Goal: Answer question/provide support: Share knowledge or assist other users

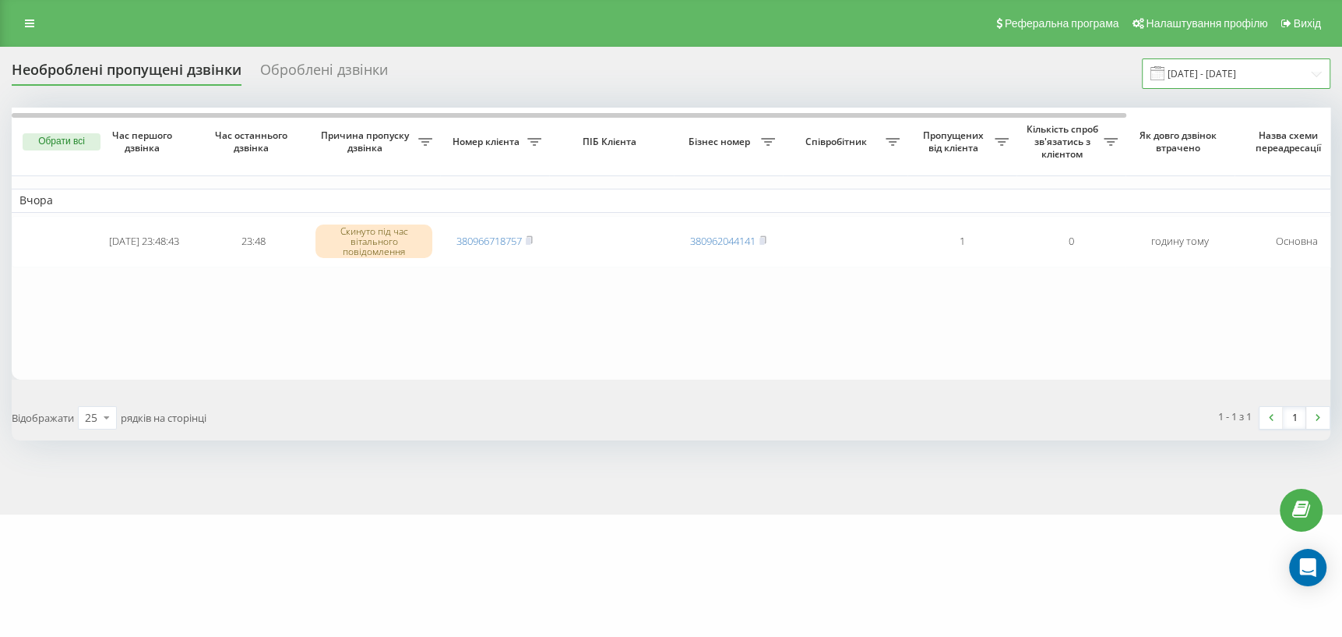
click at [1262, 70] on input "[DATE] - [DATE]" at bounding box center [1236, 73] width 189 height 30
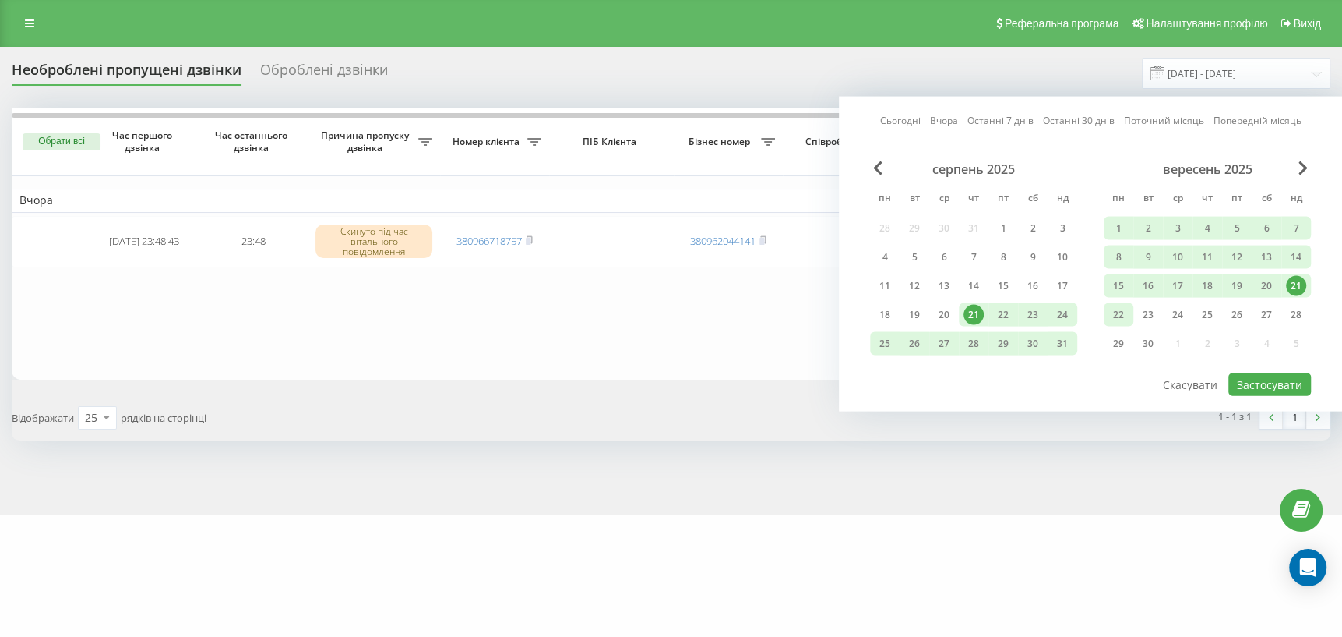
click at [1118, 316] on div "22" at bounding box center [1119, 315] width 20 height 20
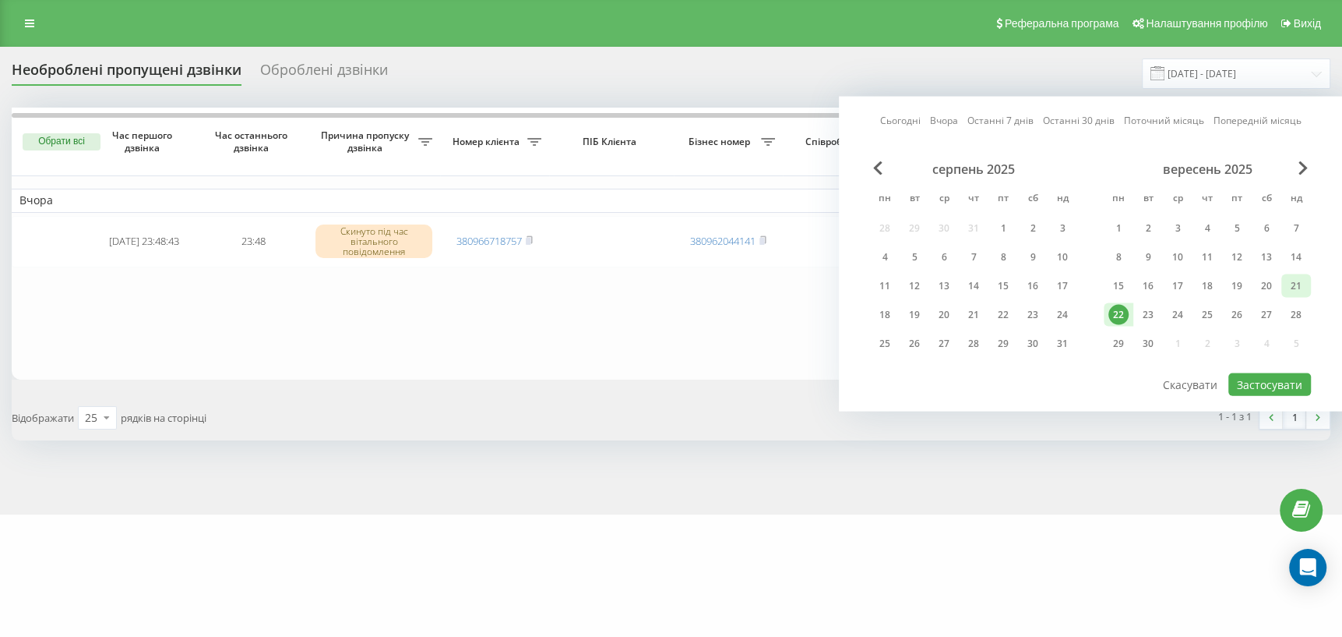
click at [1293, 285] on div "21" at bounding box center [1296, 286] width 20 height 20
click at [1277, 377] on button "Застосувати" at bounding box center [1270, 384] width 83 height 23
type input "[DATE] - [DATE]"
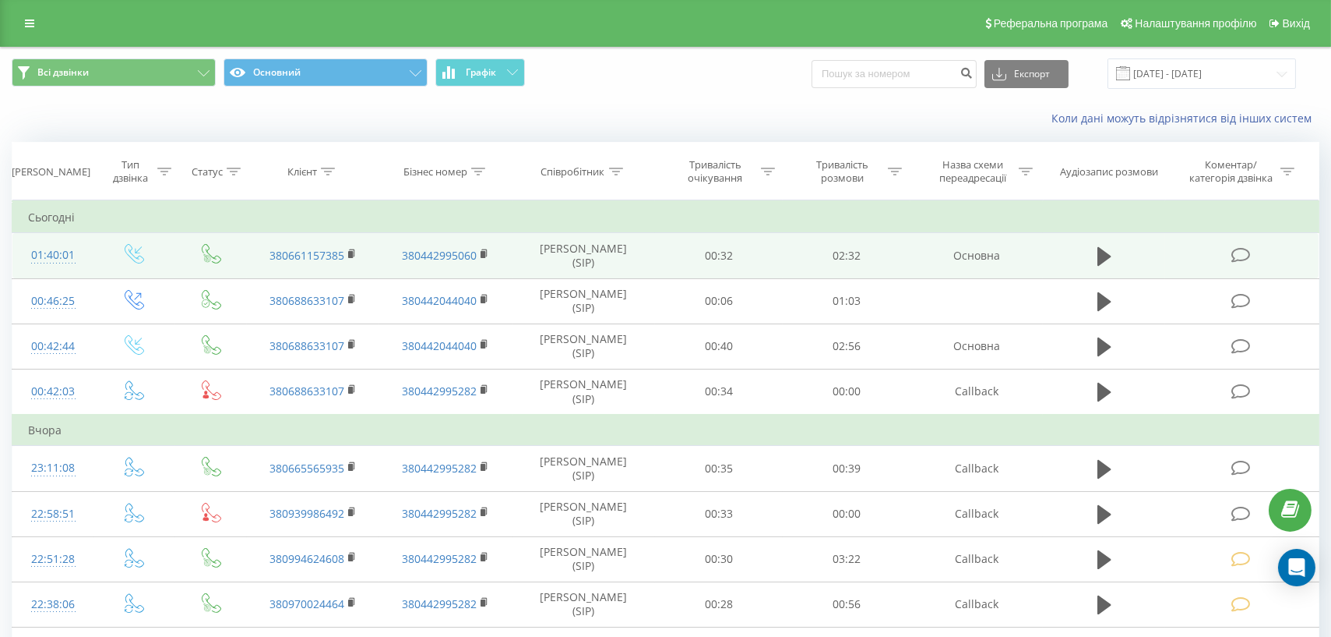
click at [1239, 258] on icon at bounding box center [1240, 255] width 19 height 16
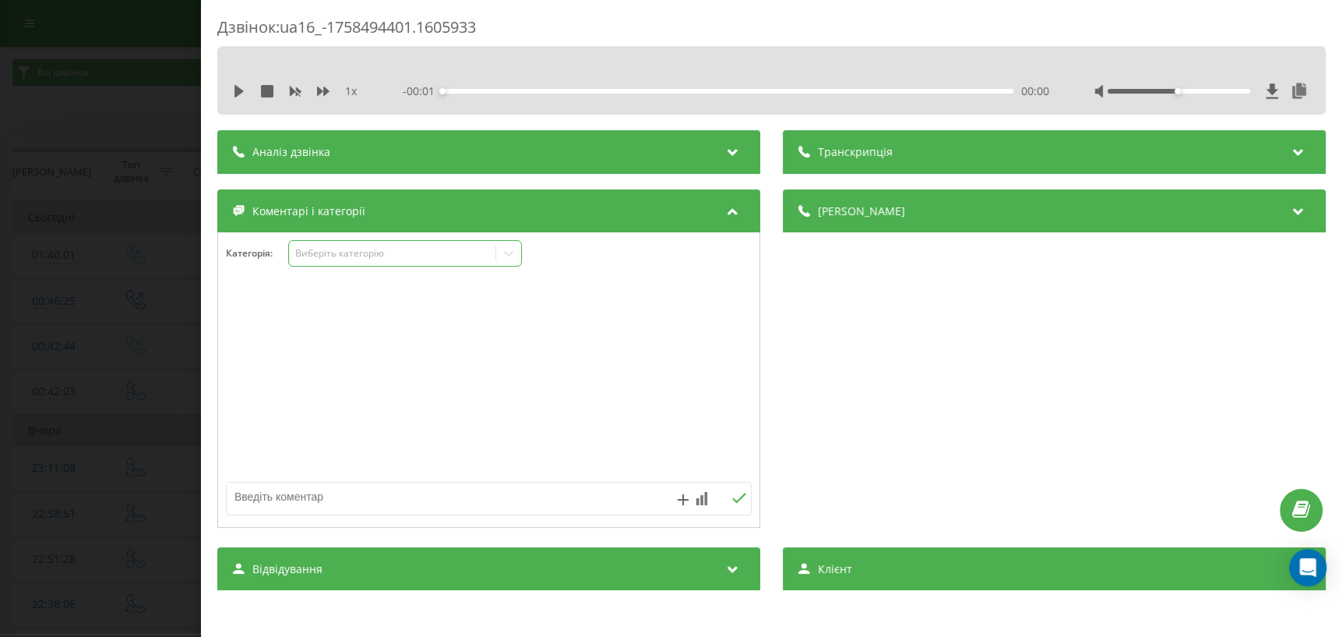
click at [517, 248] on icon at bounding box center [509, 253] width 16 height 16
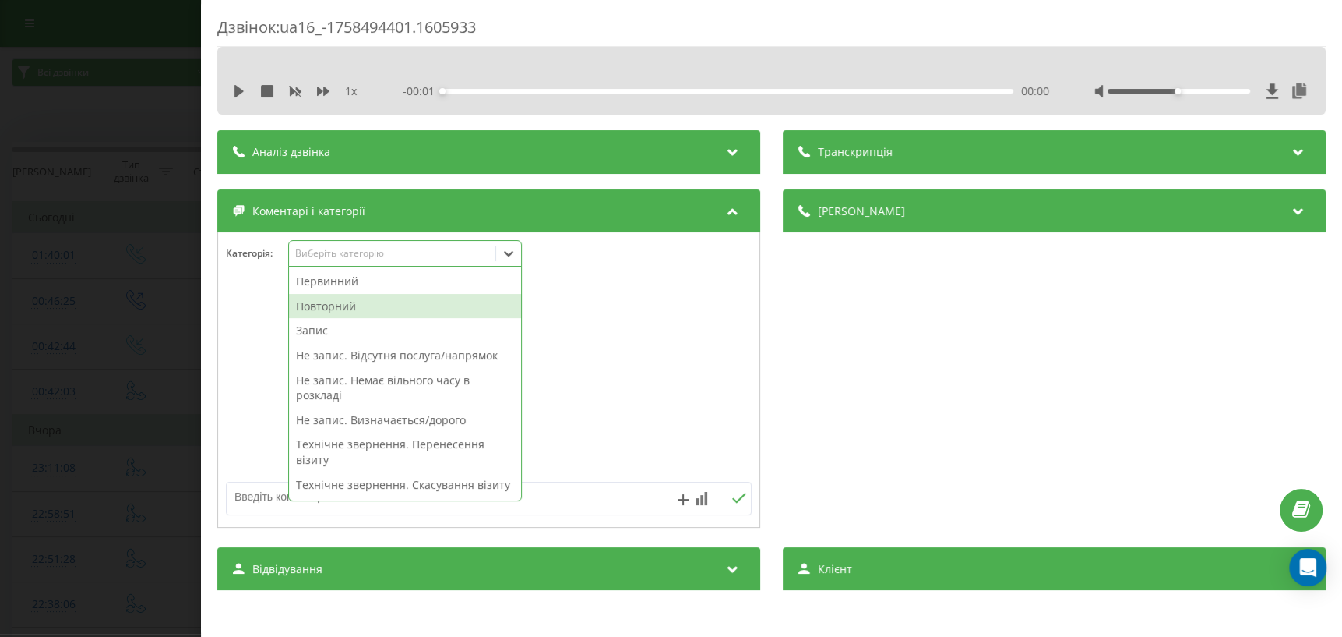
click at [405, 309] on div "Повторний" at bounding box center [405, 306] width 232 height 25
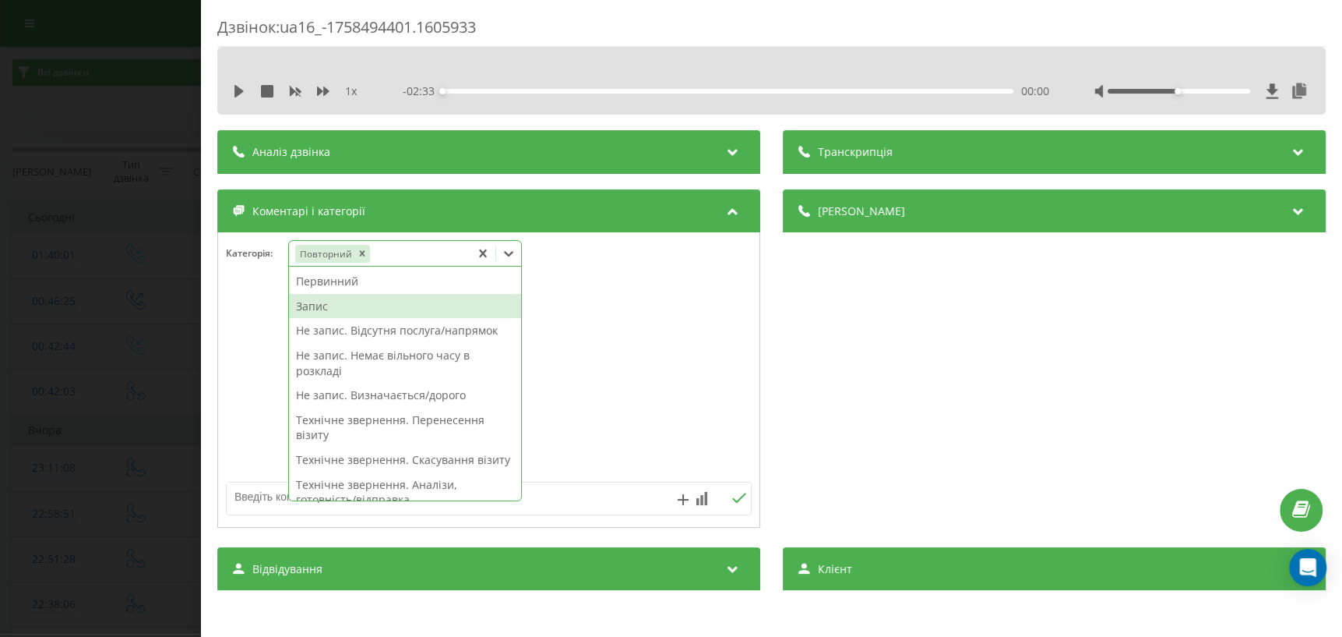
click at [404, 305] on div "Запис" at bounding box center [405, 306] width 232 height 25
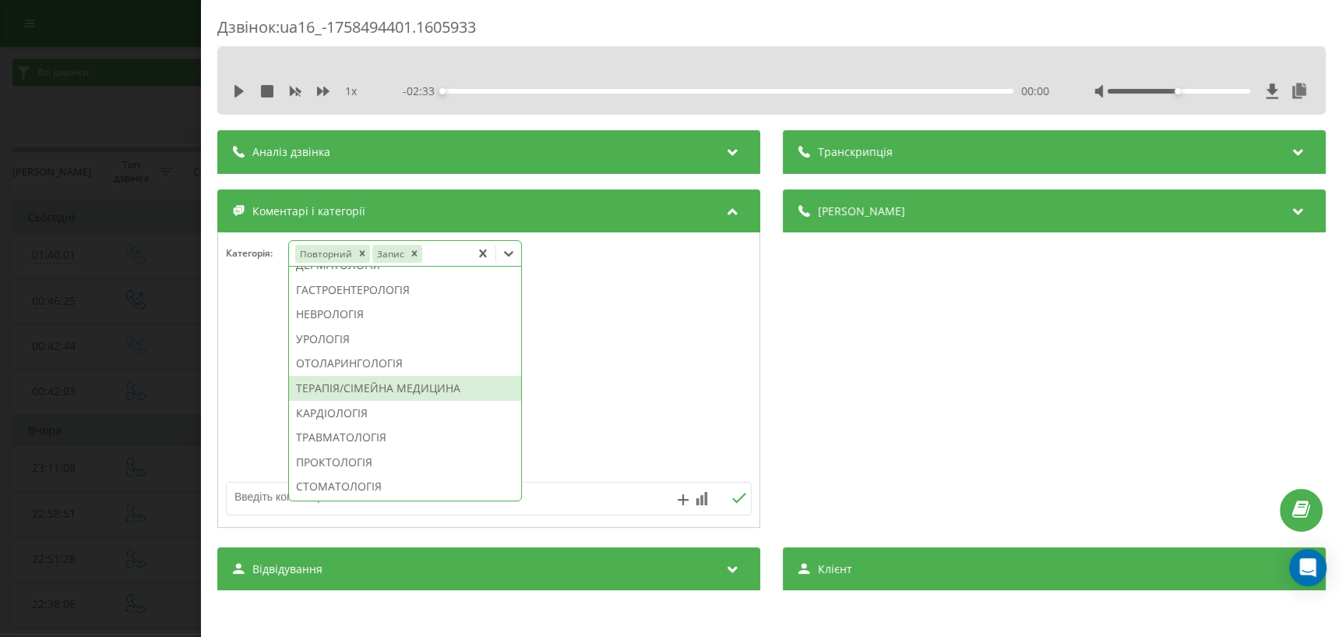
scroll to position [708, 0]
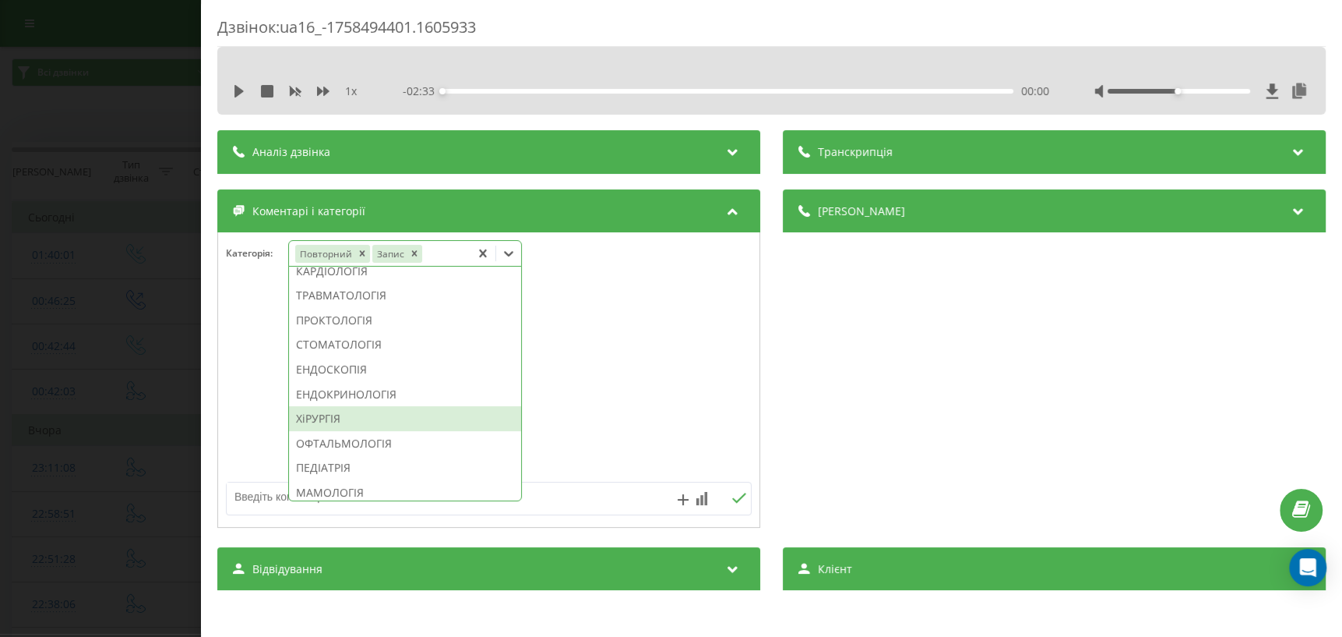
click at [330, 431] on div "ХіРУРГІЯ" at bounding box center [405, 418] width 232 height 25
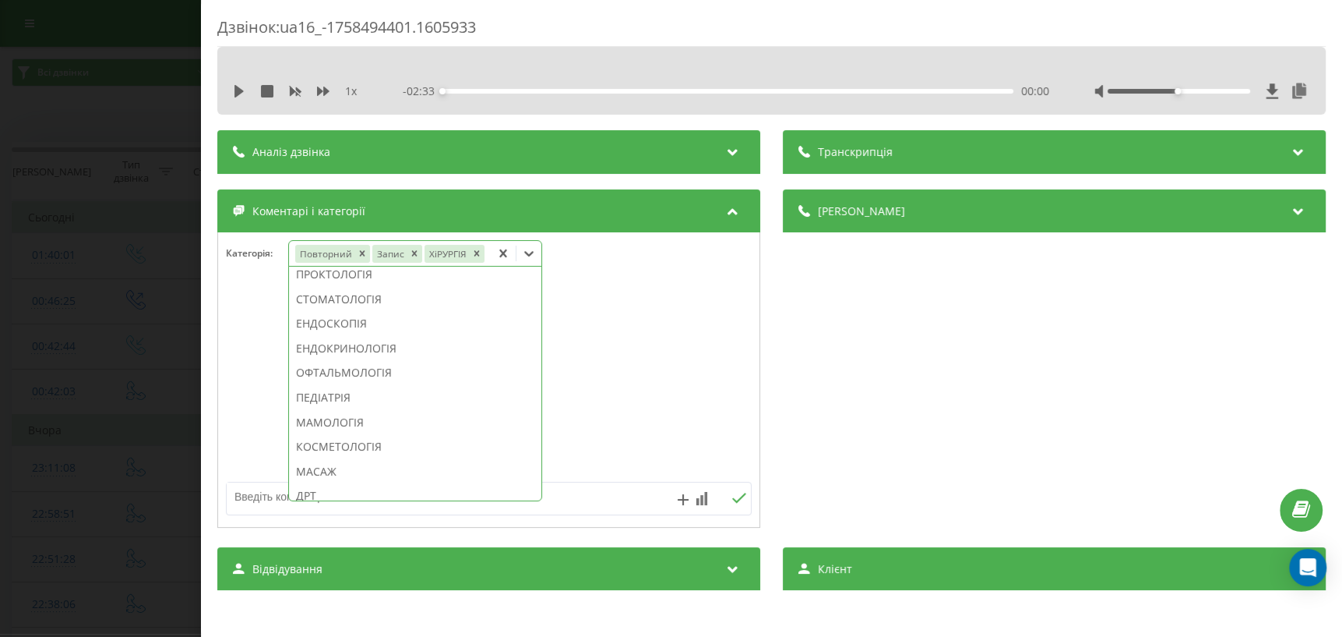
scroll to position [616, 0]
click at [93, 411] on div "Дзвінок : ua16_-1758494401.1605933 1 x - 02:33 00:00 00:00 Транскрипція Для AI-…" at bounding box center [671, 318] width 1342 height 637
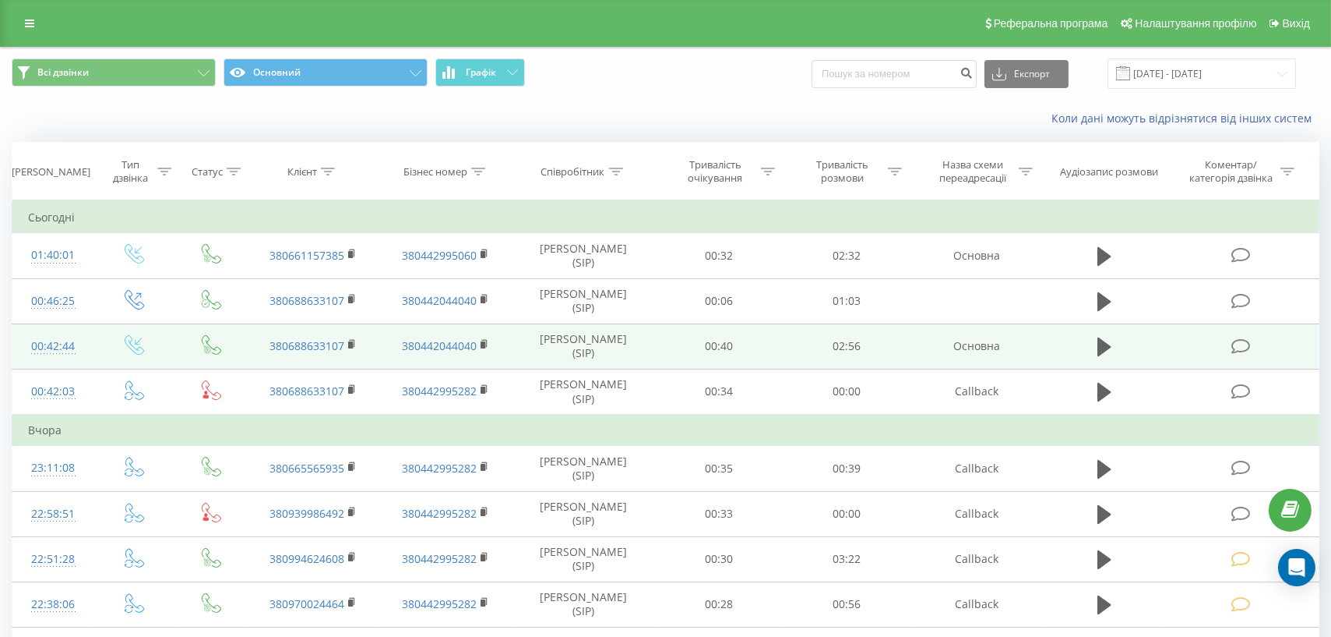
click at [1249, 346] on icon at bounding box center [1240, 346] width 19 height 16
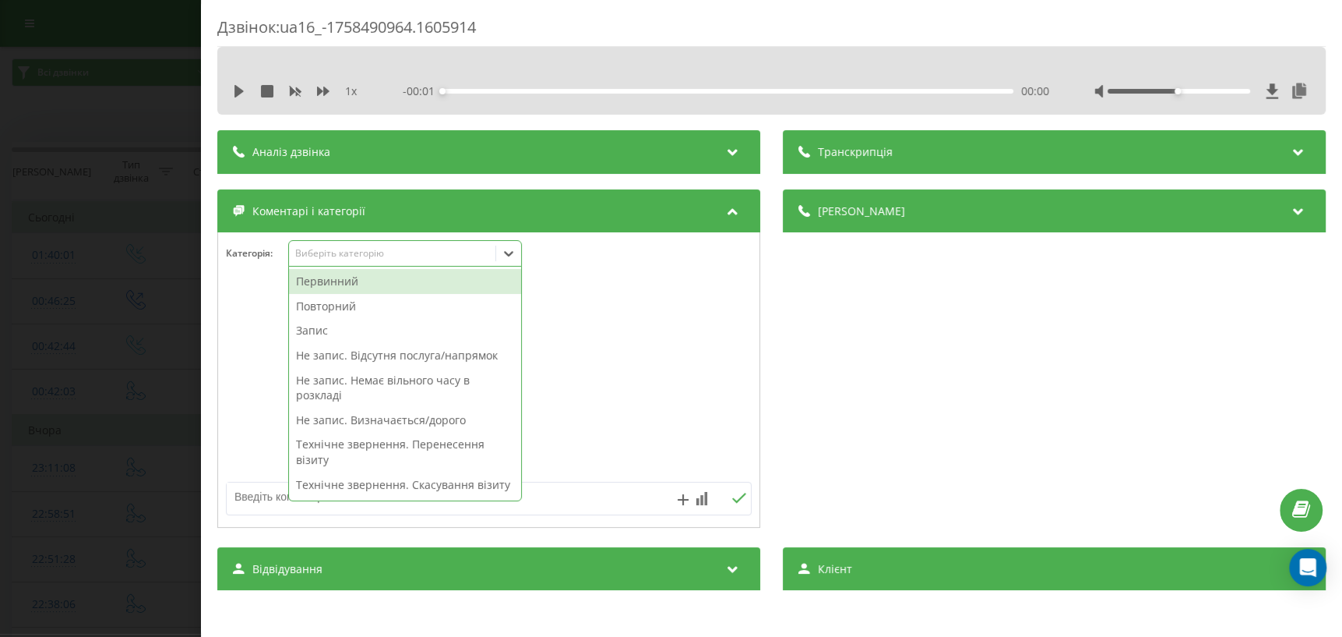
click at [511, 256] on icon at bounding box center [509, 253] width 16 height 16
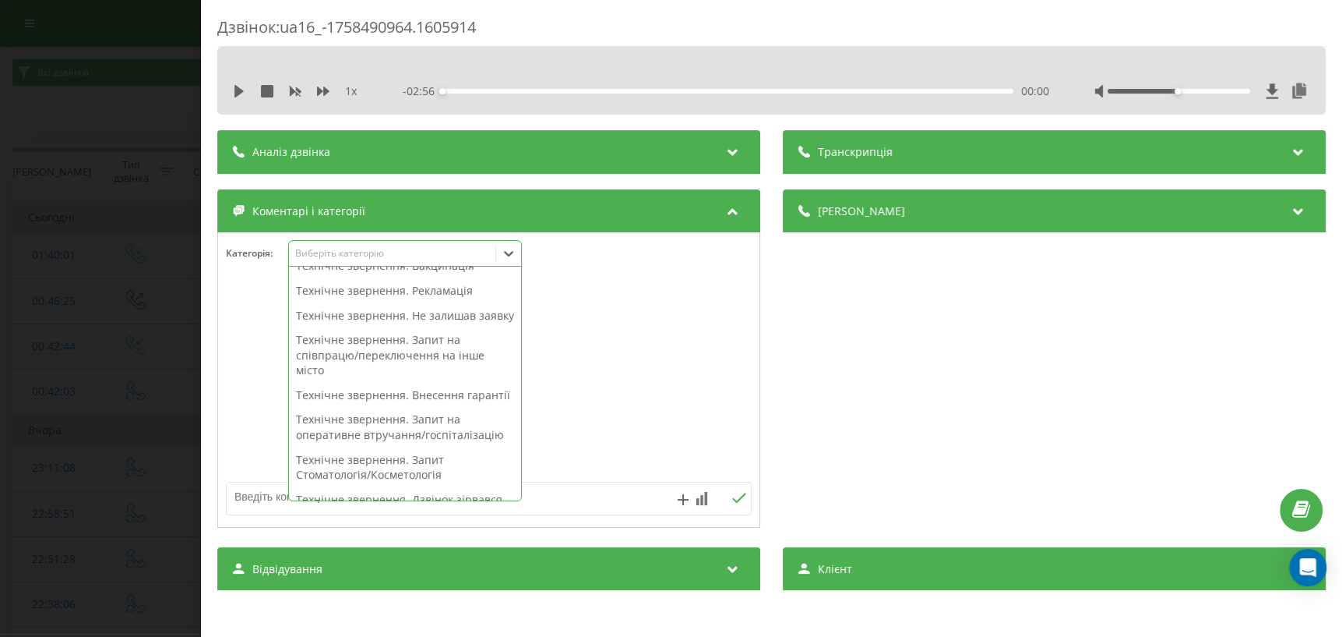
scroll to position [425, 0]
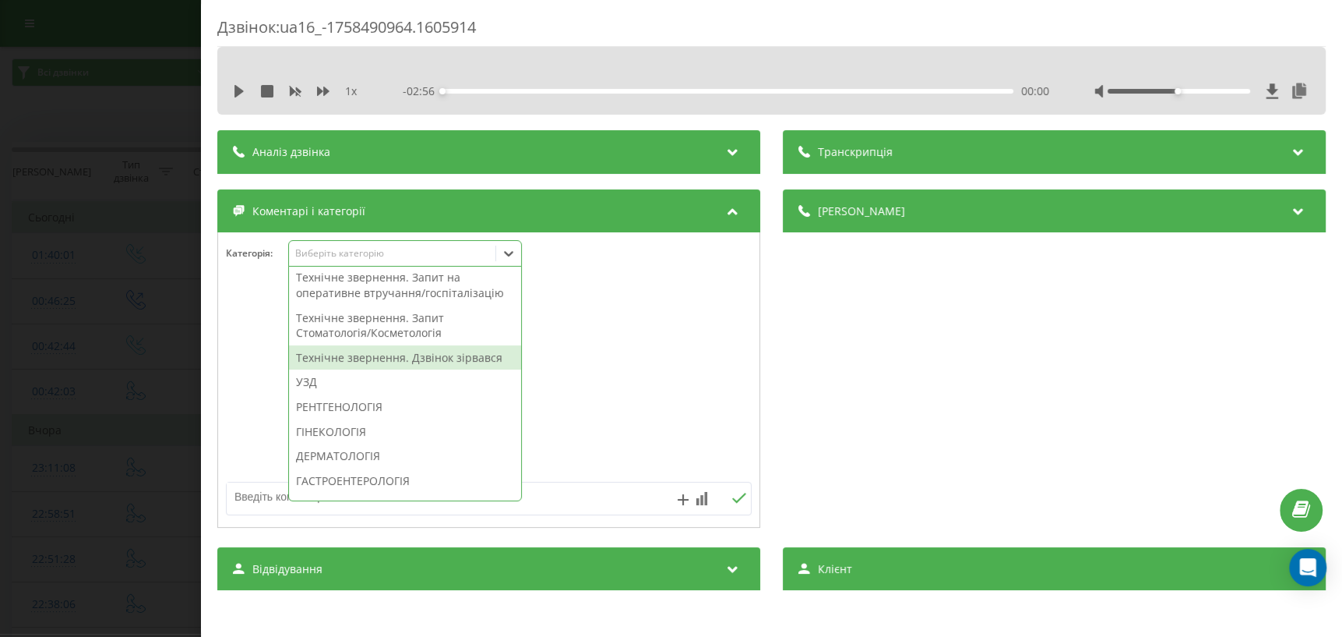
click at [428, 370] on div "Технічне звернення. Дзвінок зірвався" at bounding box center [405, 357] width 232 height 25
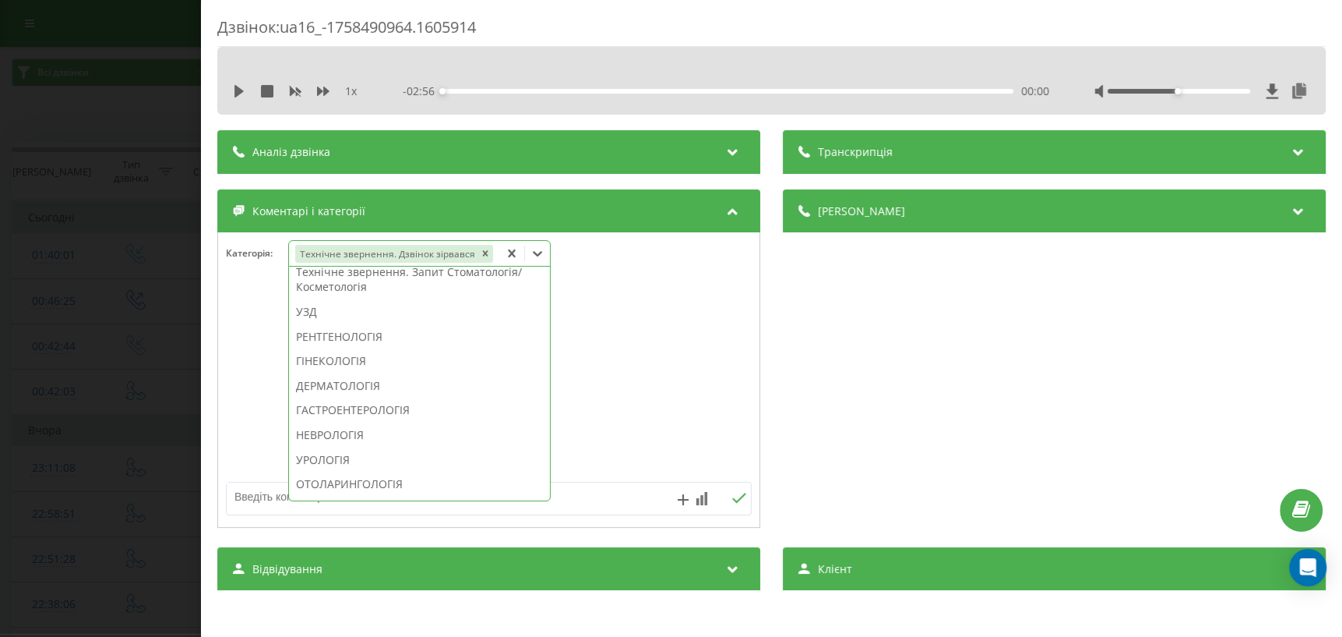
scroll to position [364, 0]
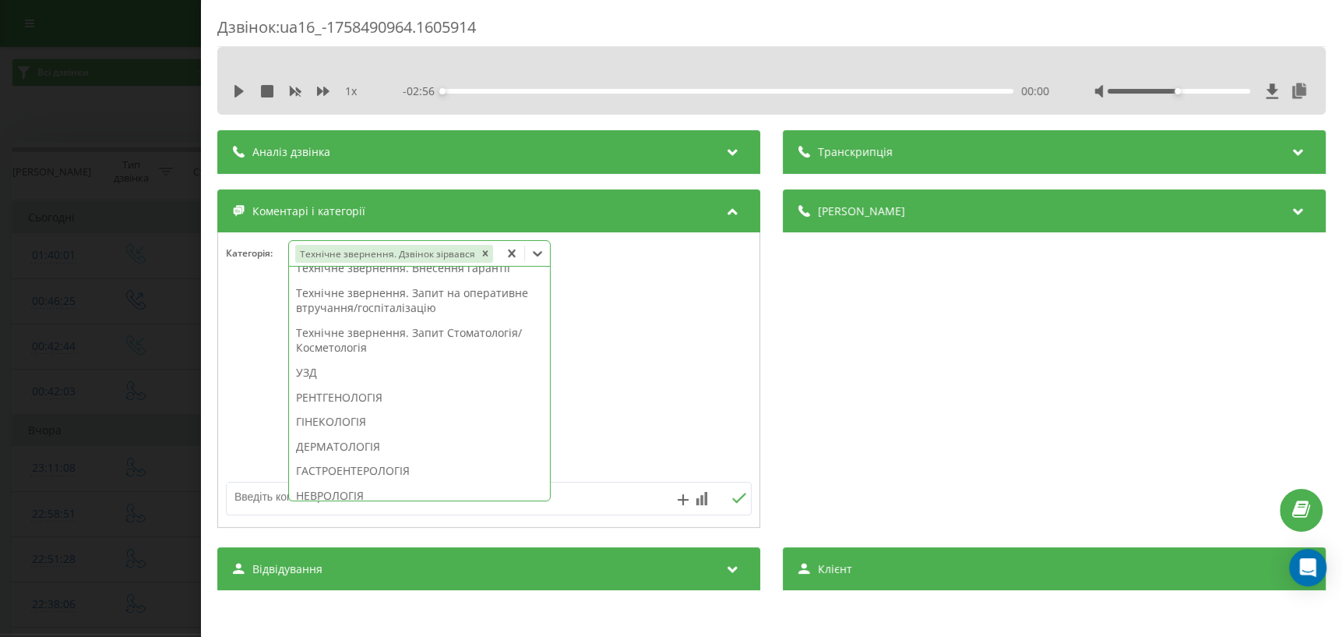
click at [28, 432] on div "Дзвінок : ua16_-1758490964.1605914 1 x - 02:56 00:00 00:00 Транскрипція Для AI-…" at bounding box center [671, 318] width 1342 height 637
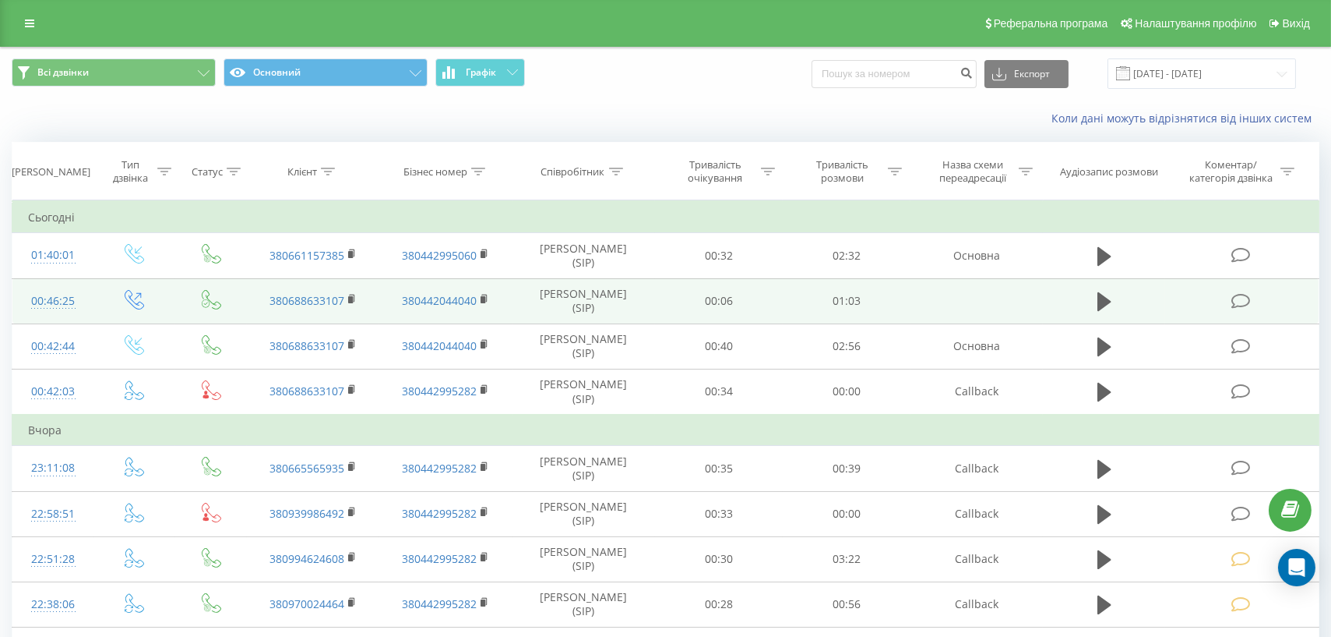
click at [1252, 307] on td at bounding box center [1241, 300] width 153 height 45
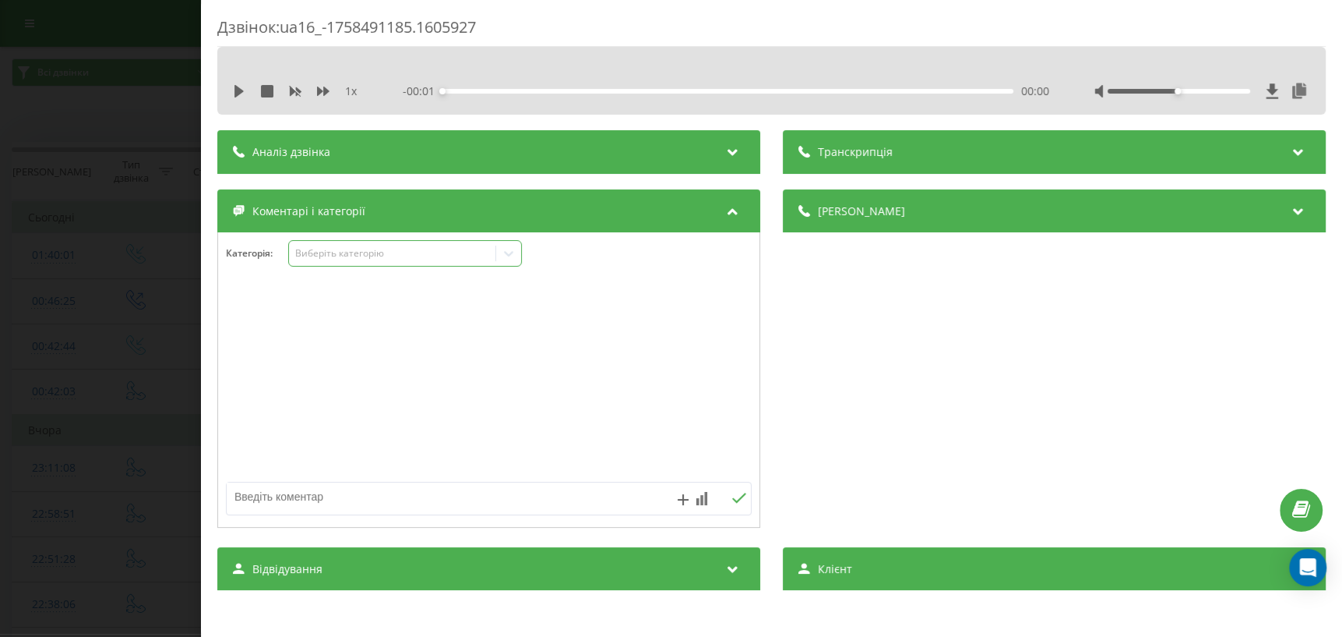
click at [501, 255] on div at bounding box center [508, 253] width 25 height 25
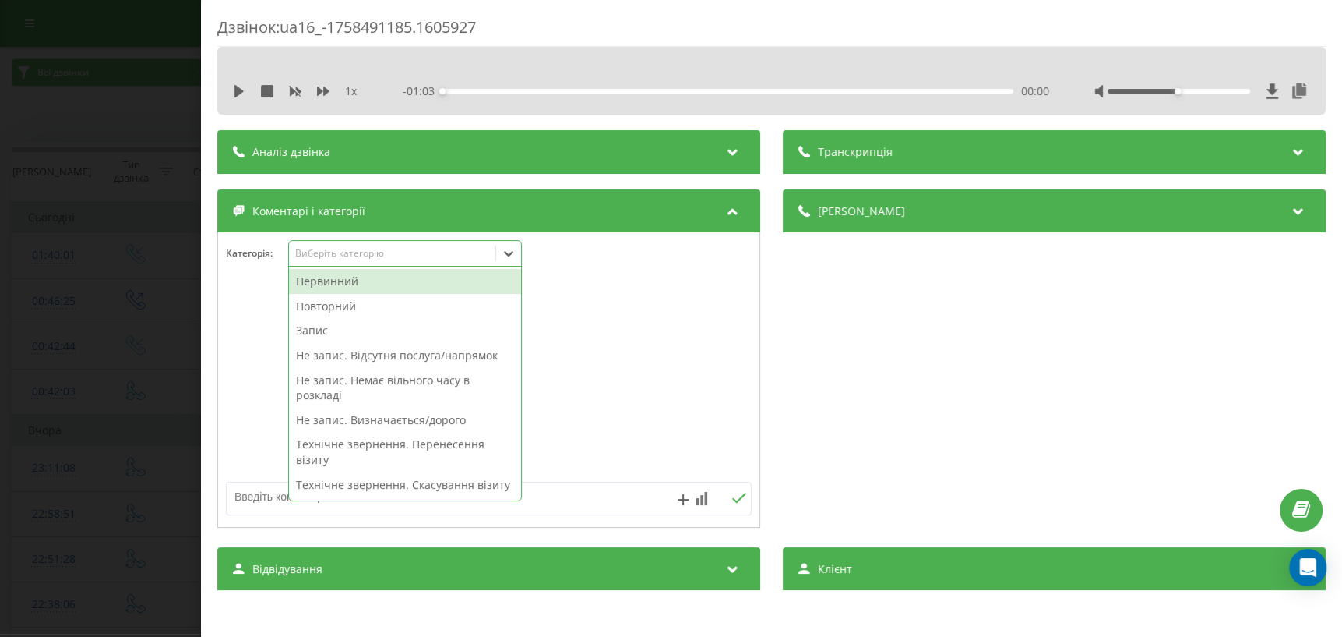
click at [382, 286] on div "Первинний" at bounding box center [405, 281] width 232 height 25
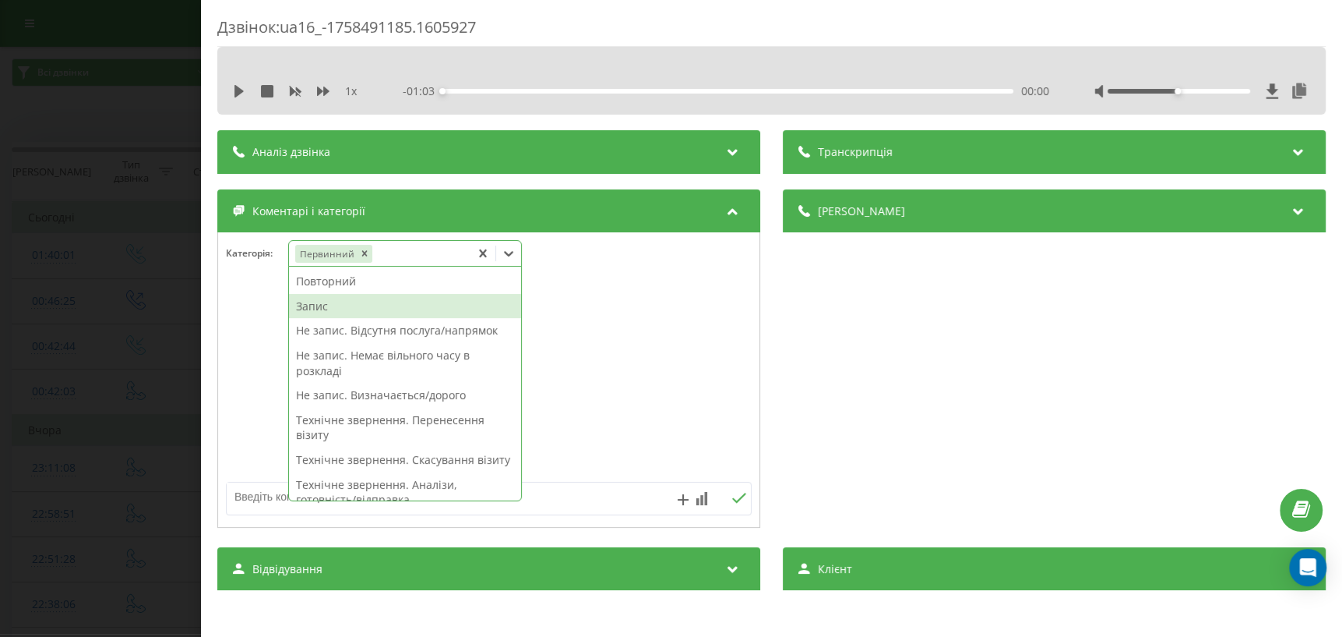
click at [370, 315] on div "Запис" at bounding box center [405, 306] width 232 height 25
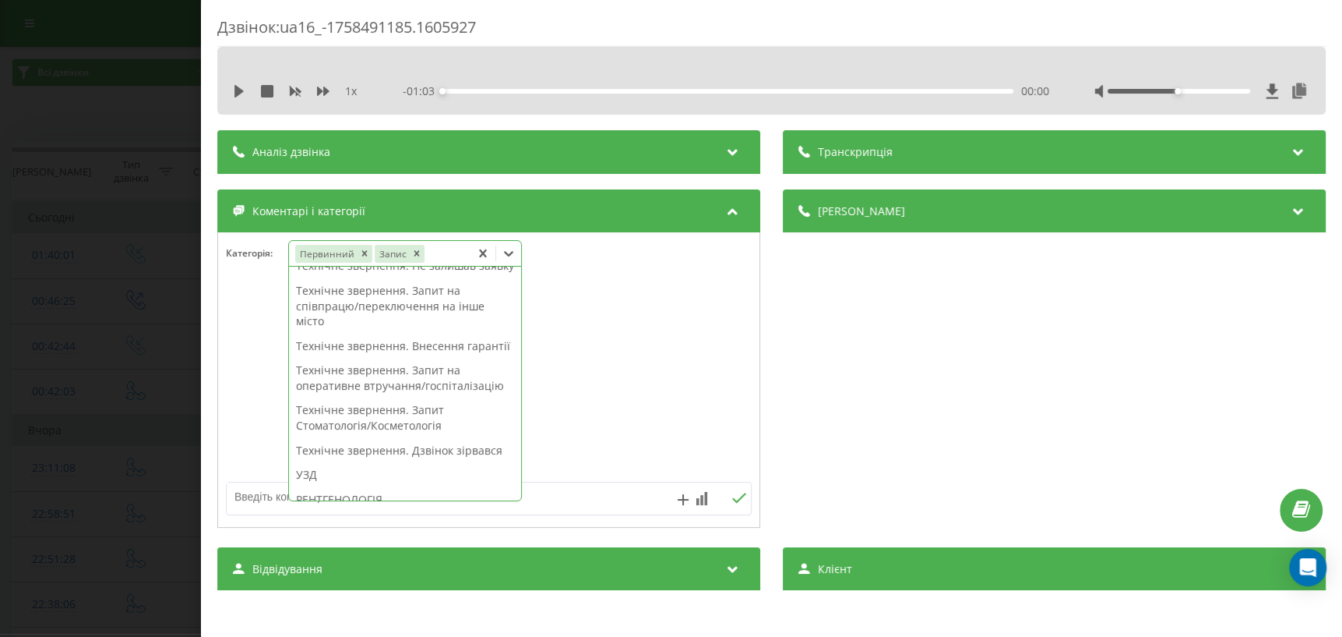
scroll to position [495, 0]
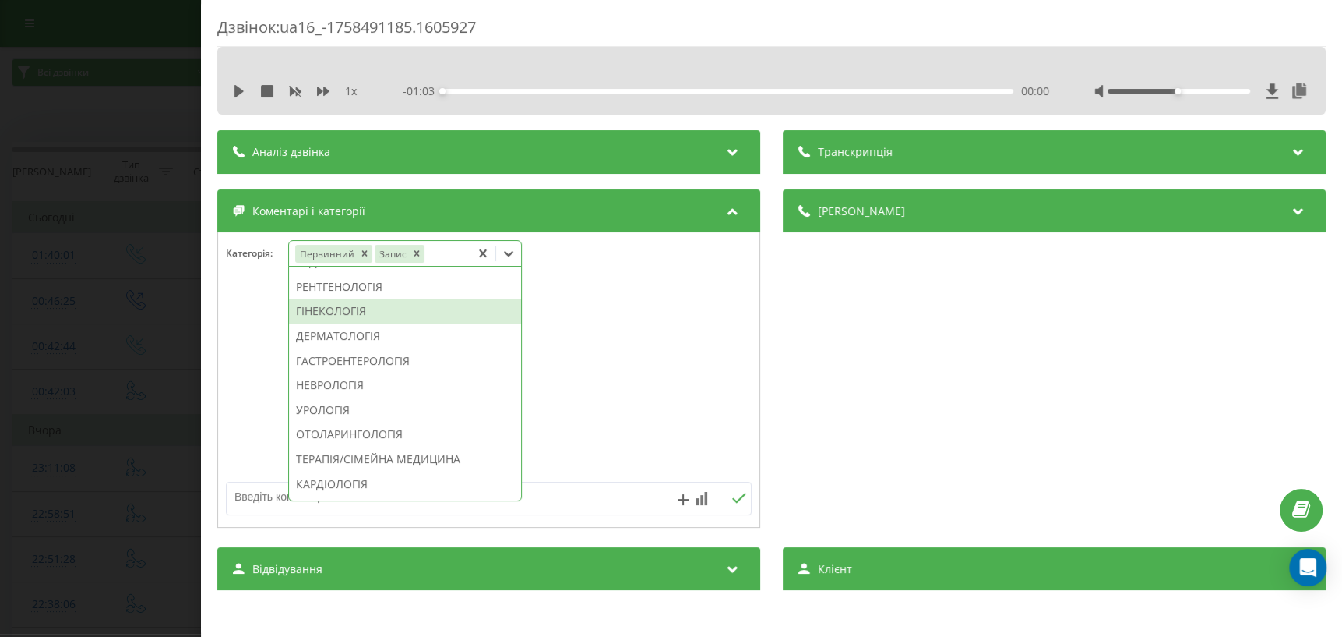
click at [360, 323] on div "ГІНЕКОЛОГІЯ" at bounding box center [405, 310] width 232 height 25
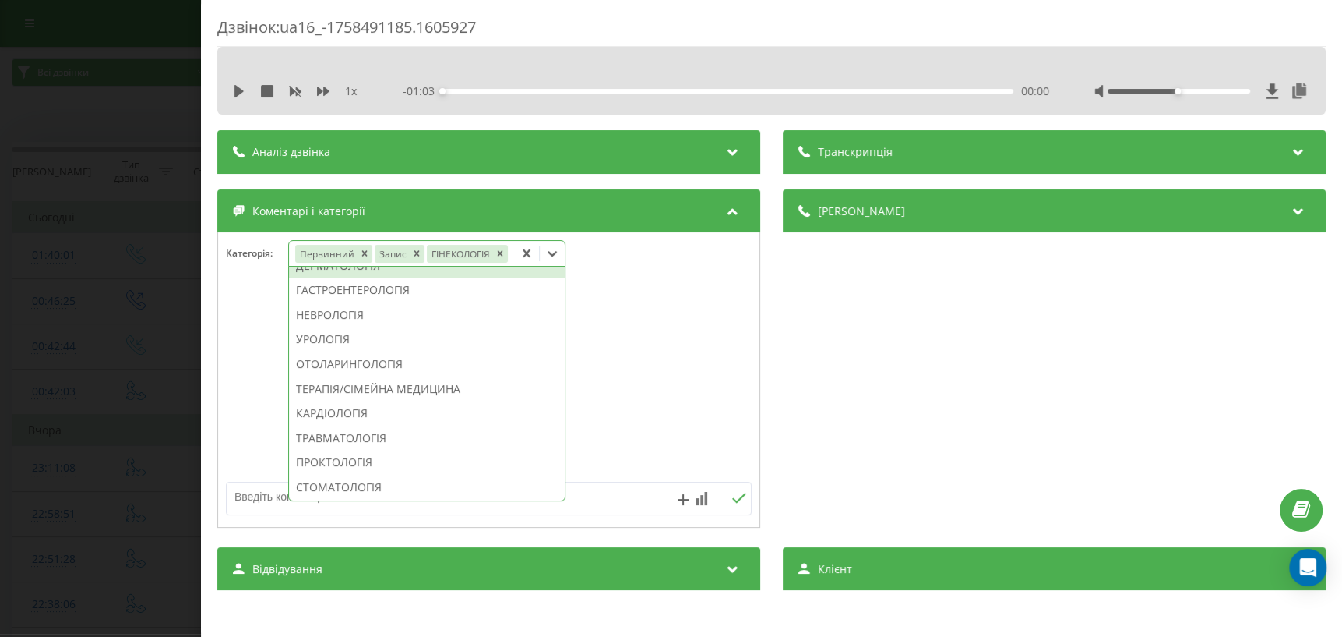
scroll to position [404, 0]
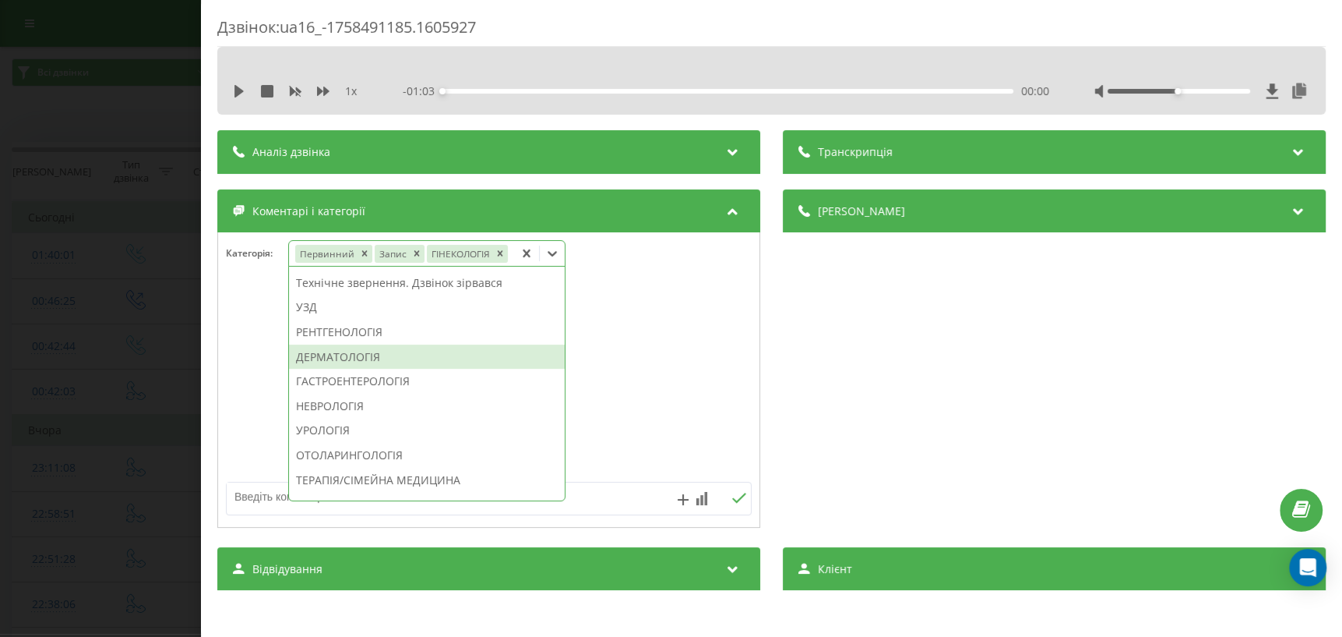
click at [132, 416] on div "Дзвінок : ua16_-1758491185.1605927 1 x - 01:03 00:00 00:00 Транскрипція Для AI-…" at bounding box center [671, 318] width 1342 height 637
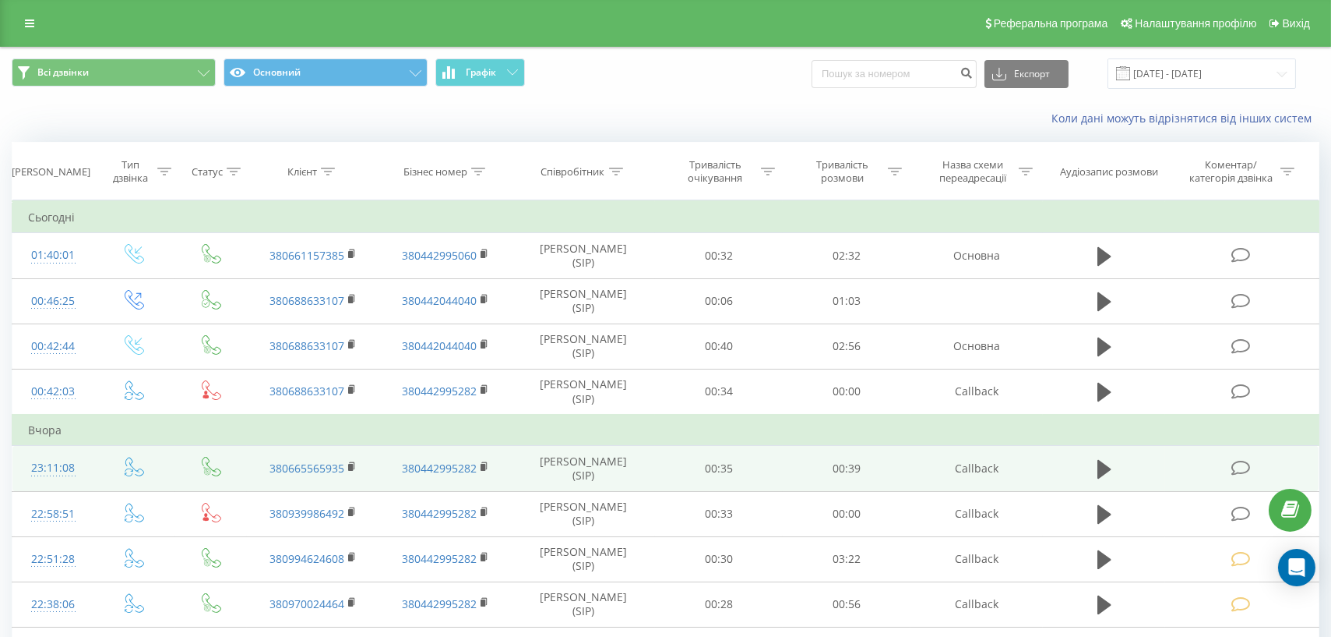
click at [1245, 469] on icon at bounding box center [1240, 468] width 19 height 16
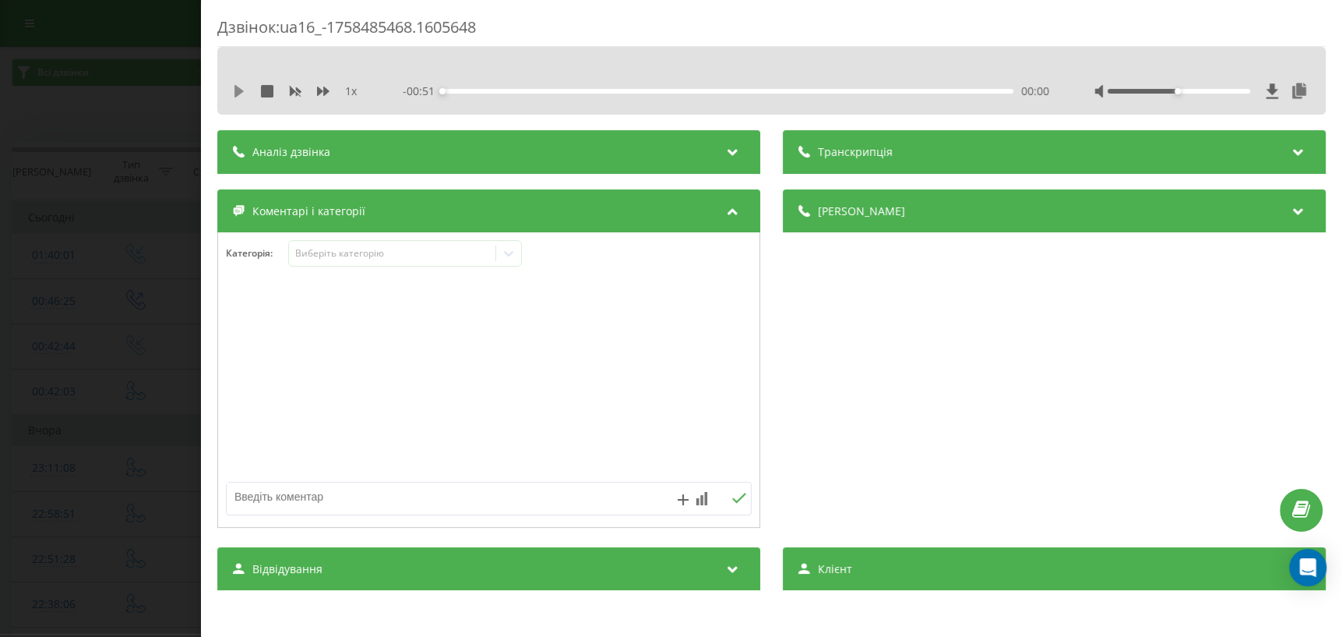
click at [237, 93] on icon at bounding box center [239, 91] width 9 height 12
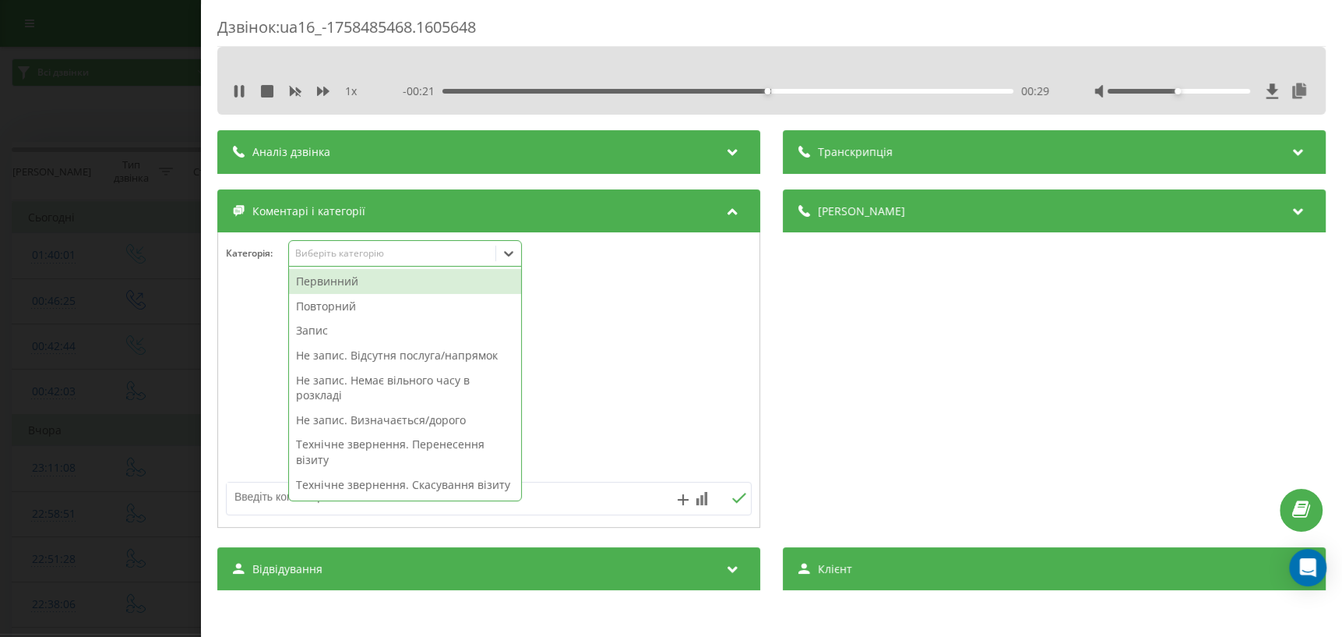
click at [500, 259] on div at bounding box center [508, 253] width 25 height 25
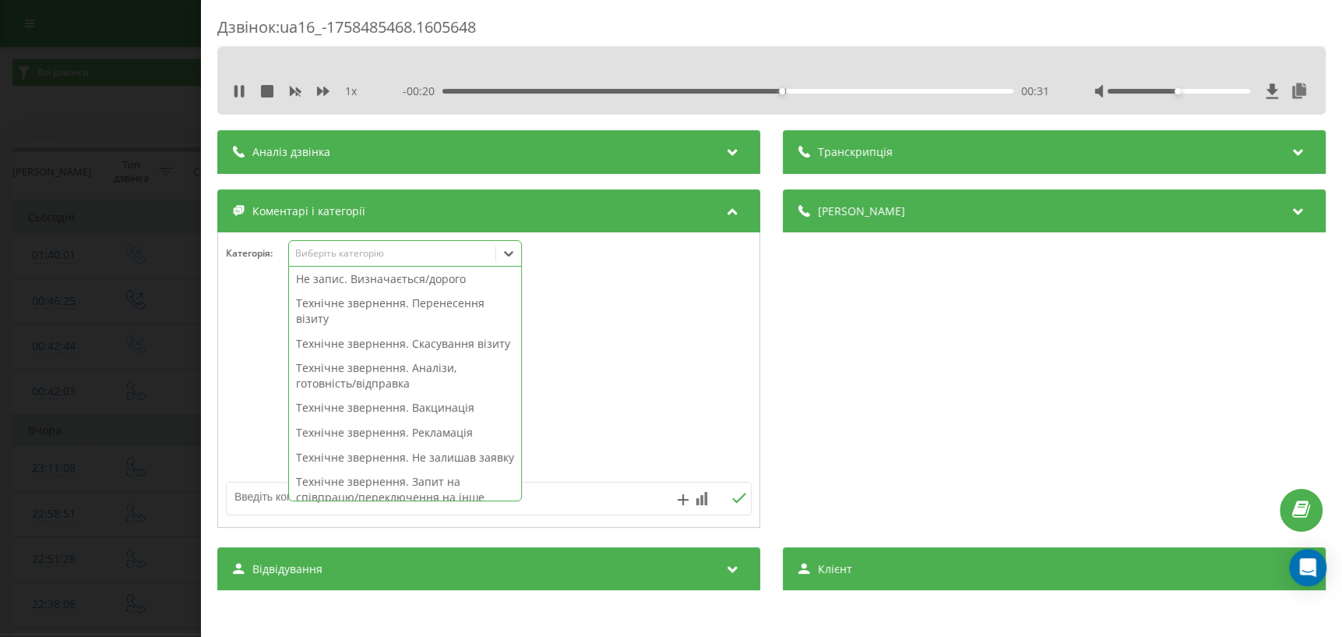
scroll to position [212, 0]
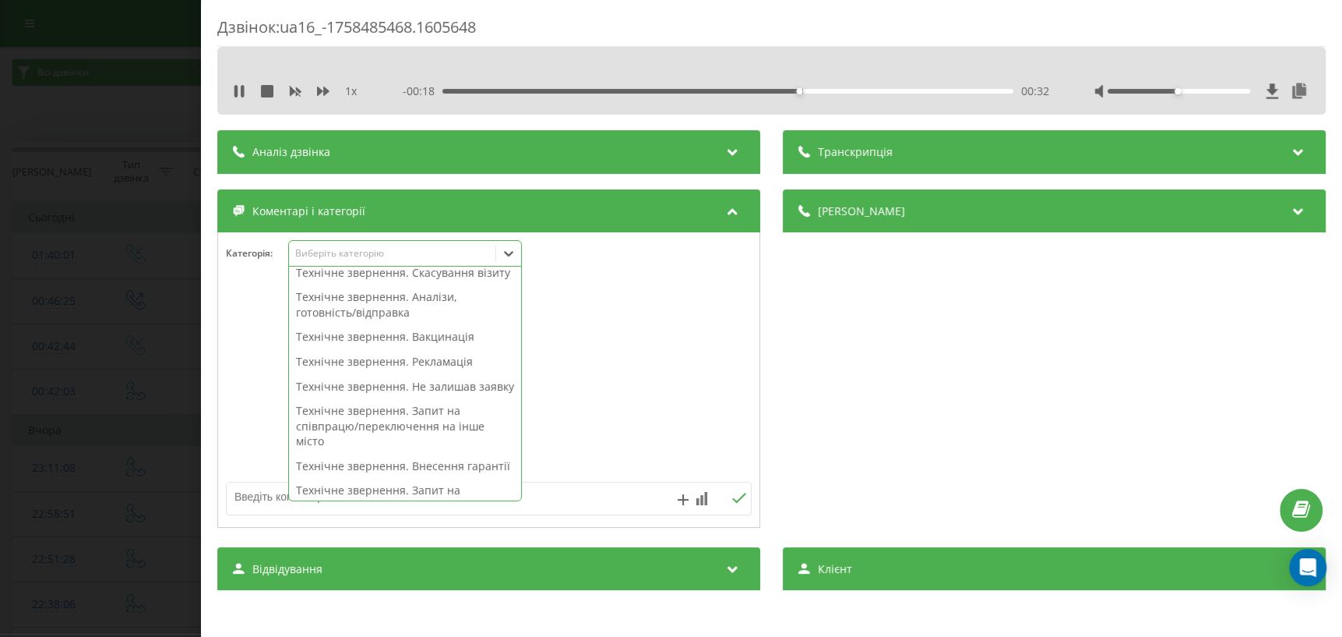
click at [382, 399] on div "Технічне звернення. Не залишав заявку" at bounding box center [405, 386] width 232 height 25
click at [381, 399] on div "Технічне звернення. Не залишав заявку" at bounding box center [405, 386] width 232 height 25
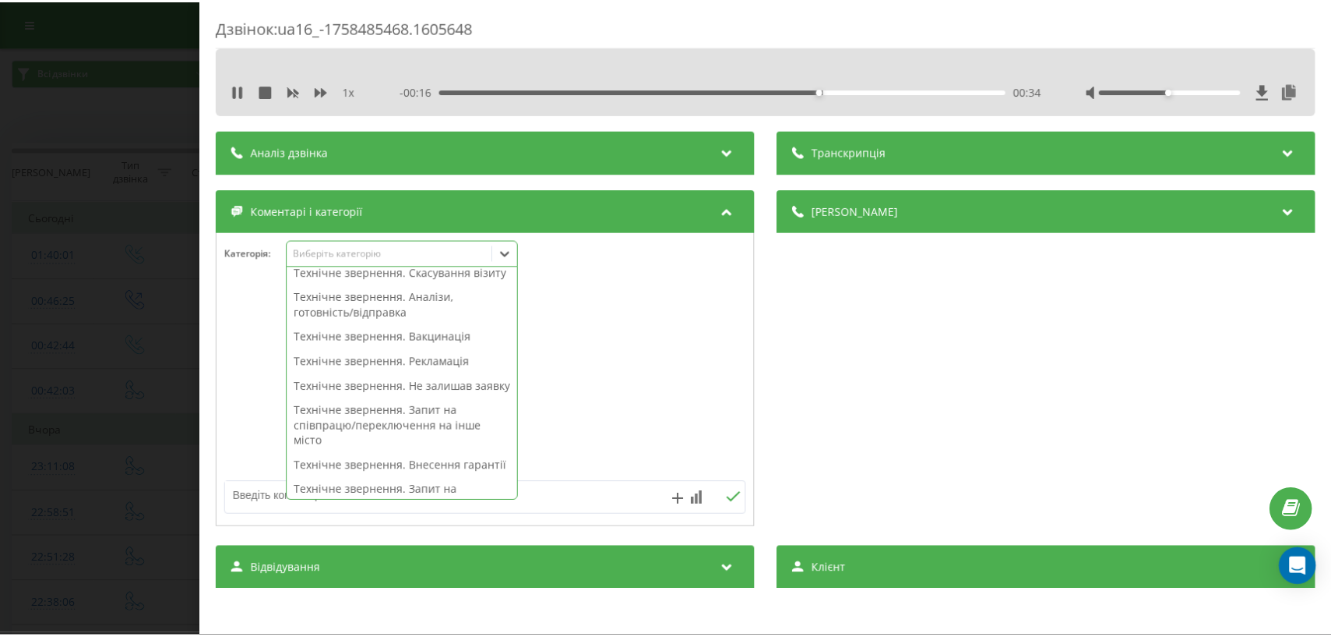
scroll to position [182, 0]
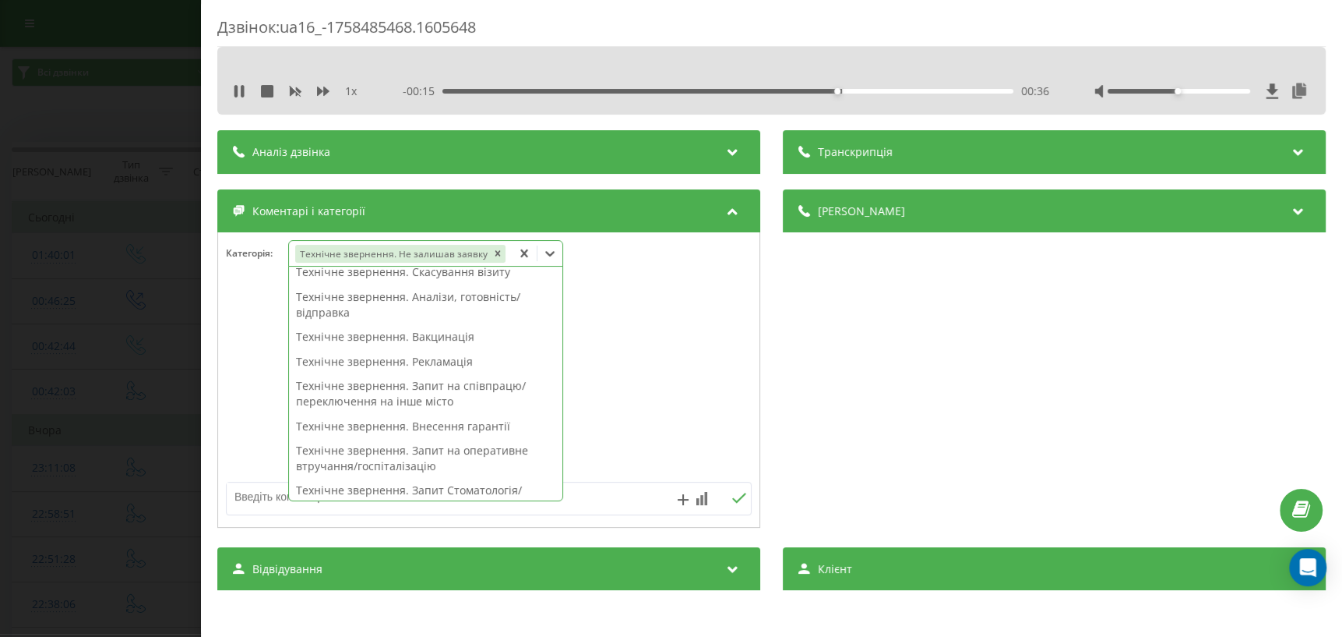
click at [640, 358] on div at bounding box center [488, 380] width 541 height 187
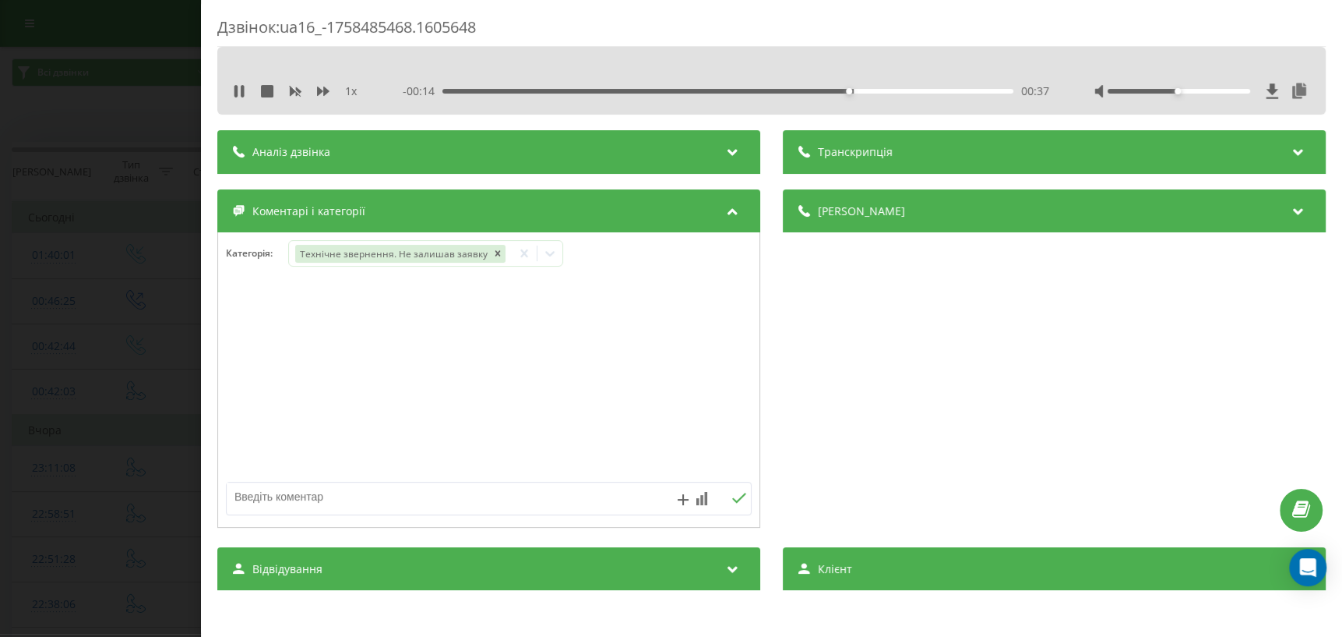
click at [361, 504] on textarea at bounding box center [436, 496] width 419 height 28
type textarea "ліди - не залишала заявку"
click at [740, 494] on icon at bounding box center [739, 497] width 14 height 10
click at [41, 459] on div "Дзвінок : ua16_-1758485468.1605648 1 x 00:00 00:51 00:51 Транскрипція Для AI-ан…" at bounding box center [671, 318] width 1342 height 637
